Goal: Book appointment/travel/reservation

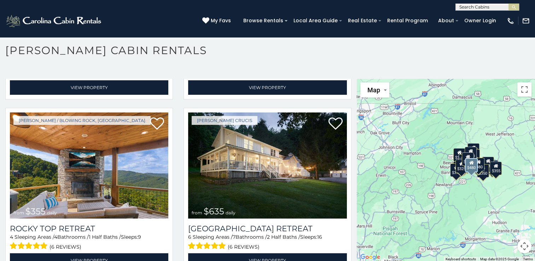
scroll to position [338, 0]
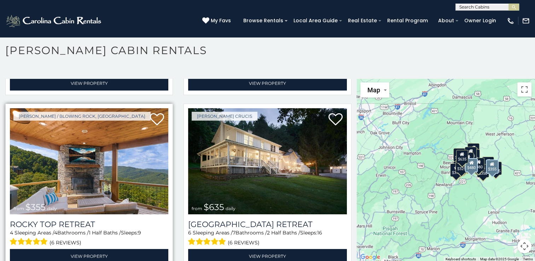
click at [137, 162] on img at bounding box center [89, 161] width 159 height 106
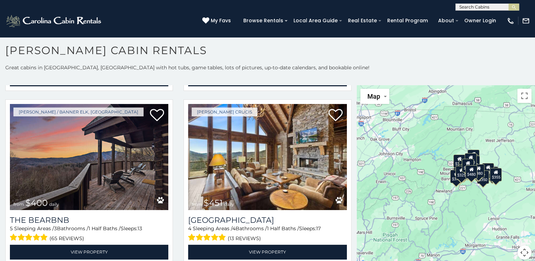
scroll to position [699, 0]
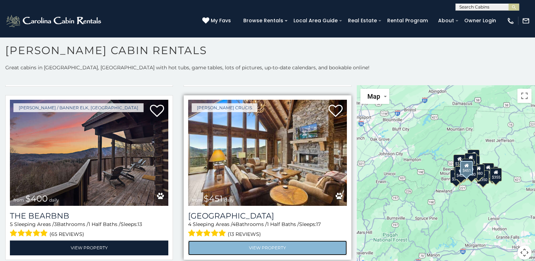
click at [256, 241] on link "View Property" at bounding box center [267, 248] width 159 height 15
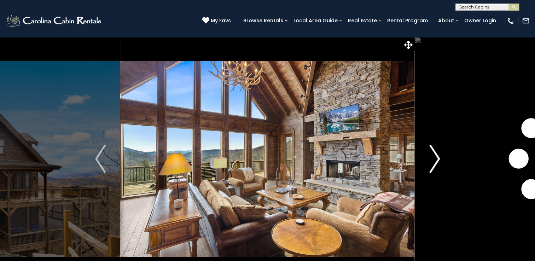
click at [437, 157] on img "Next" at bounding box center [435, 159] width 11 height 28
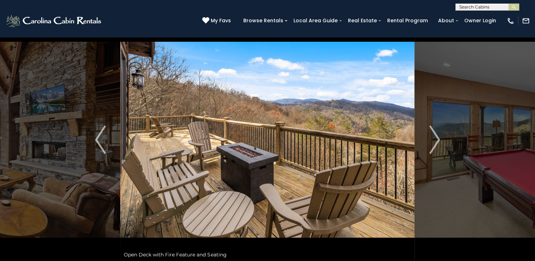
scroll to position [17, 0]
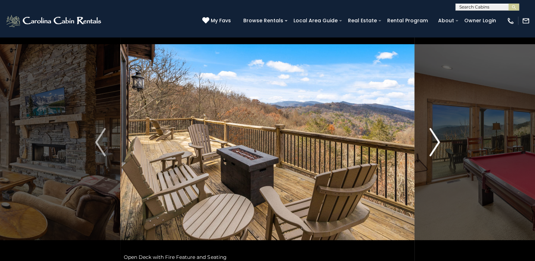
click at [432, 144] on img "Next" at bounding box center [435, 142] width 11 height 28
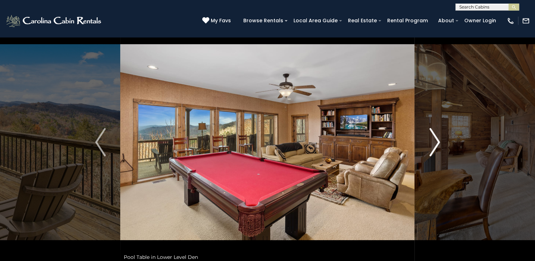
click at [432, 144] on img "Next" at bounding box center [435, 142] width 11 height 28
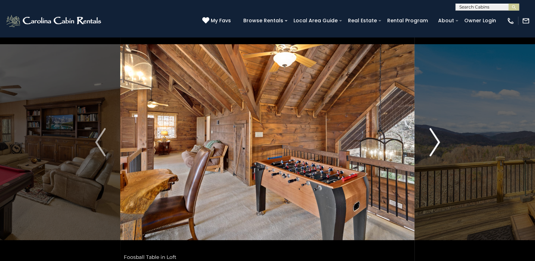
click at [432, 144] on img "Next" at bounding box center [435, 142] width 11 height 28
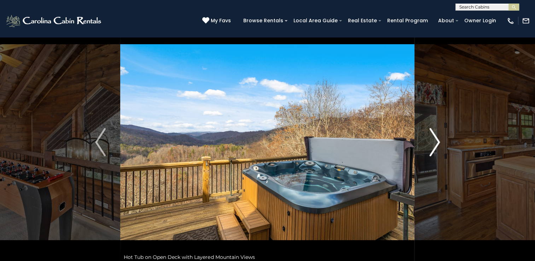
click at [432, 144] on img "Next" at bounding box center [435, 142] width 11 height 28
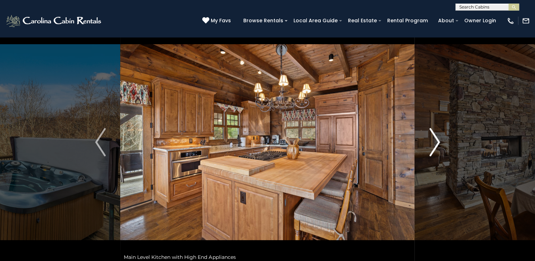
click at [432, 144] on img "Next" at bounding box center [435, 142] width 11 height 28
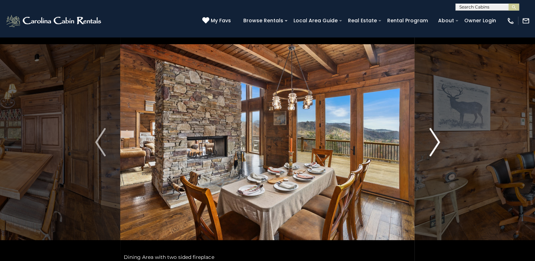
click at [432, 144] on img "Next" at bounding box center [435, 142] width 11 height 28
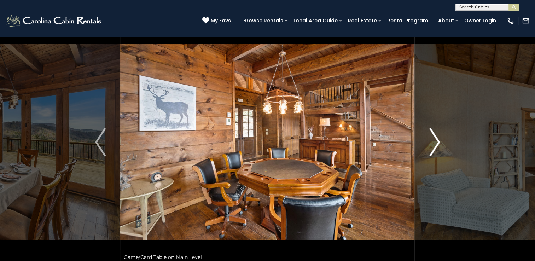
click at [432, 144] on img "Next" at bounding box center [435, 142] width 11 height 28
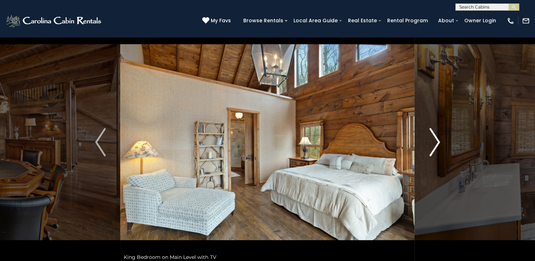
click at [432, 144] on img "Next" at bounding box center [435, 142] width 11 height 28
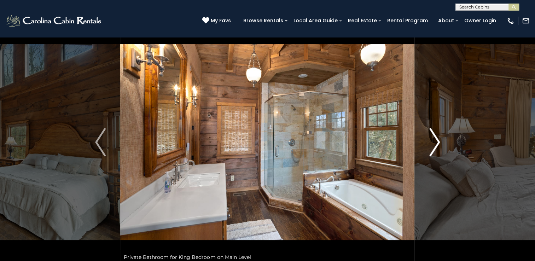
click at [432, 144] on img "Next" at bounding box center [435, 142] width 11 height 28
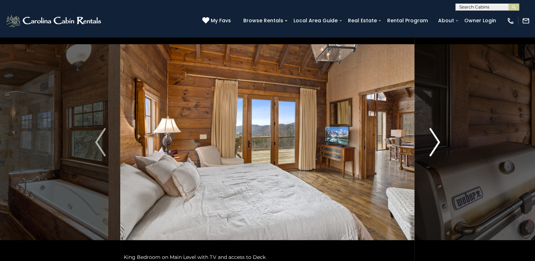
click at [432, 144] on img "Next" at bounding box center [435, 142] width 11 height 28
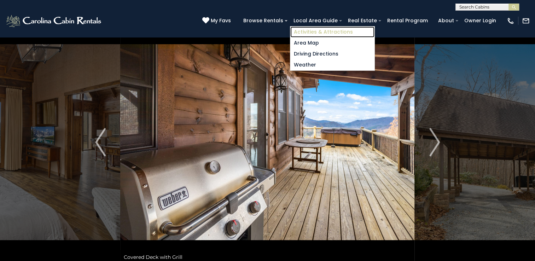
click at [304, 33] on link "Activities & Attractions" at bounding box center [332, 32] width 84 height 11
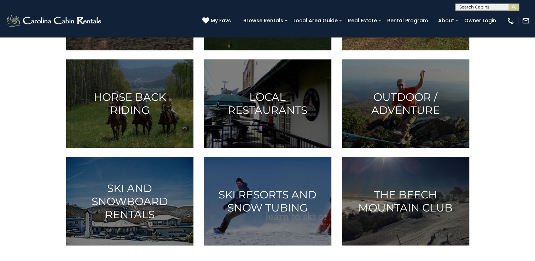
scroll to position [368, 0]
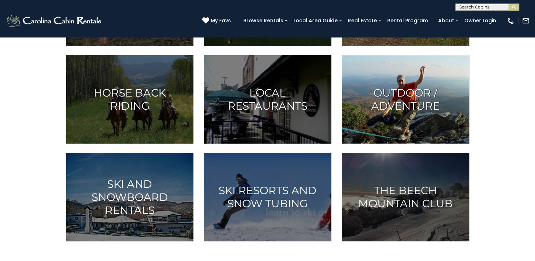
click at [422, 131] on img at bounding box center [405, 99] width 127 height 88
